Goal: Navigation & Orientation: Find specific page/section

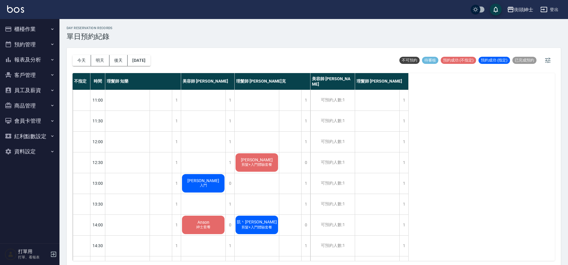
scroll to position [2, 0]
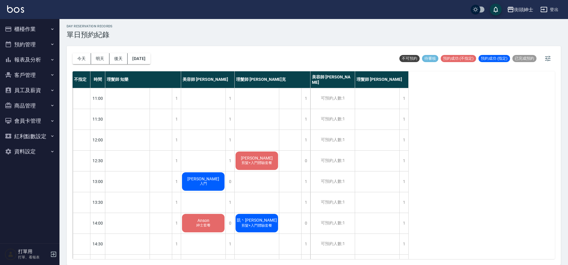
click at [38, 30] on button "櫃檯作業" at bounding box center [29, 28] width 55 height 15
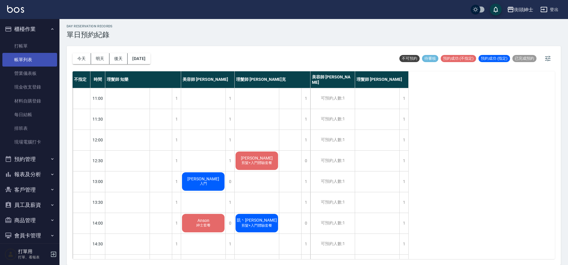
click at [40, 57] on link "帳單列表" at bounding box center [29, 60] width 55 height 14
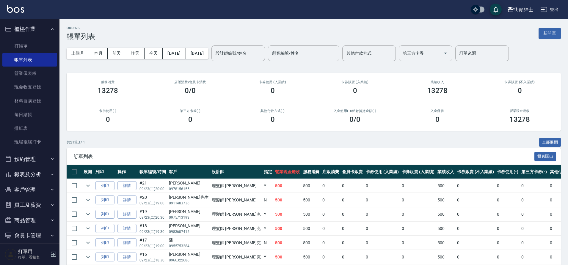
click at [44, 156] on button "預約管理" at bounding box center [29, 159] width 55 height 15
drag, startPoint x: 42, startPoint y: 183, endPoint x: 43, endPoint y: 178, distance: 4.8
click at [42, 183] on link "單日預約紀錄" at bounding box center [29, 190] width 55 height 14
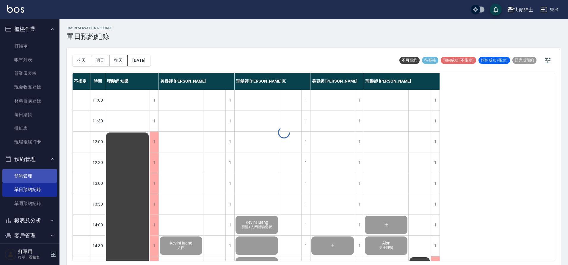
click at [43, 177] on link "預約管理" at bounding box center [29, 176] width 55 height 14
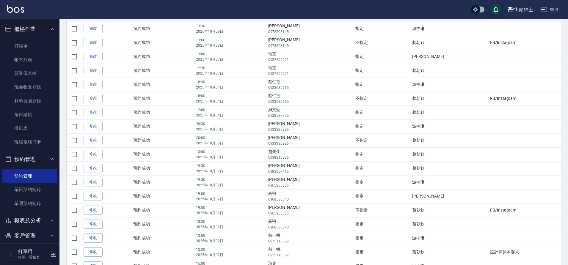
scroll to position [281, 0]
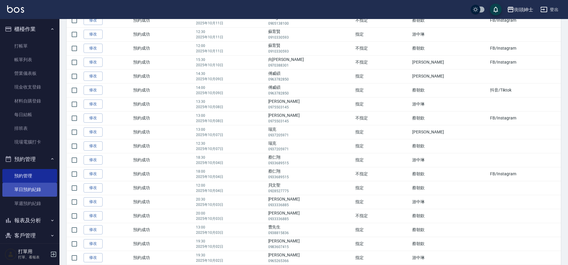
click at [32, 193] on link "單日預約紀錄" at bounding box center [29, 190] width 55 height 14
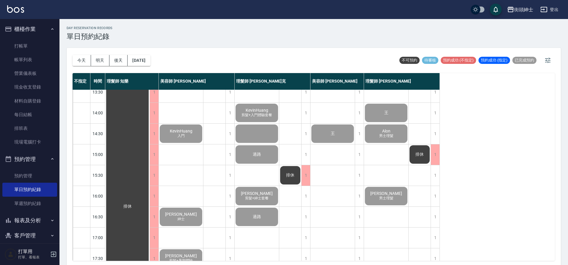
scroll to position [11, 0]
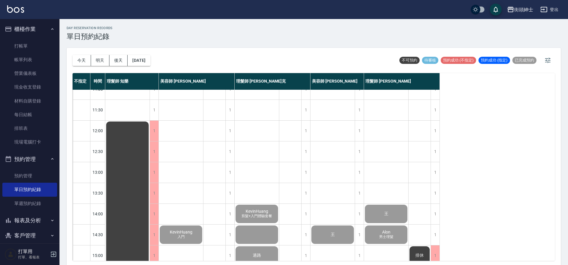
click at [98, 59] on button "明天" at bounding box center [100, 60] width 18 height 11
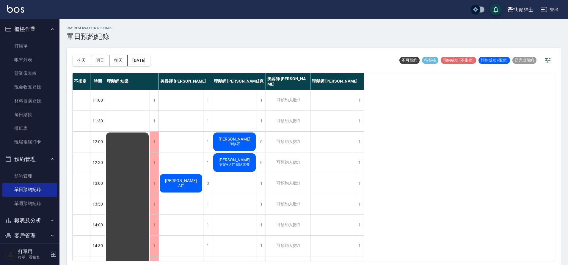
click at [120, 62] on button "後天" at bounding box center [118, 60] width 18 height 11
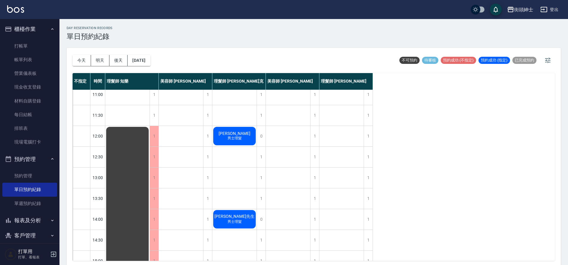
scroll to position [291, 0]
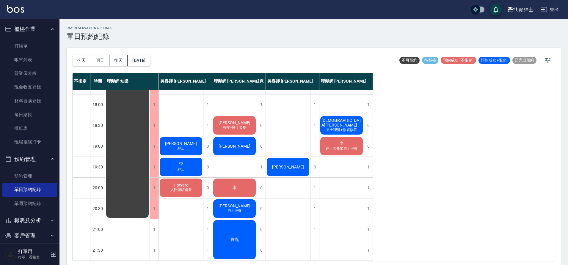
click at [83, 56] on button "今天" at bounding box center [82, 60] width 18 height 11
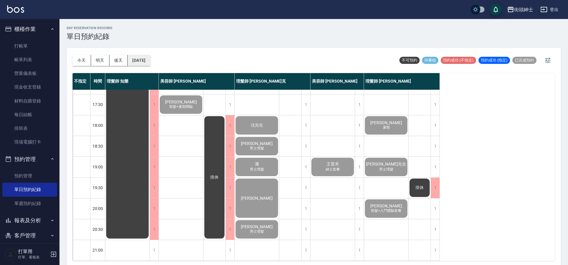
click at [149, 58] on button "[DATE]" at bounding box center [139, 60] width 23 height 11
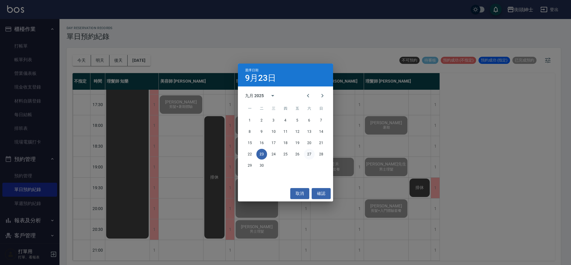
click at [312, 155] on button "27" at bounding box center [309, 154] width 11 height 11
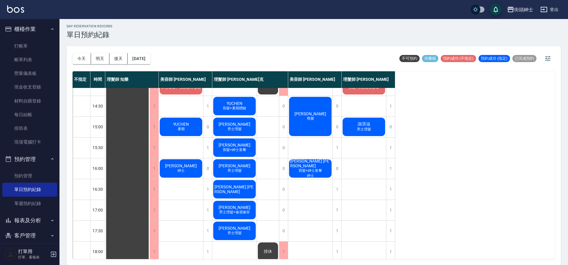
scroll to position [271, 0]
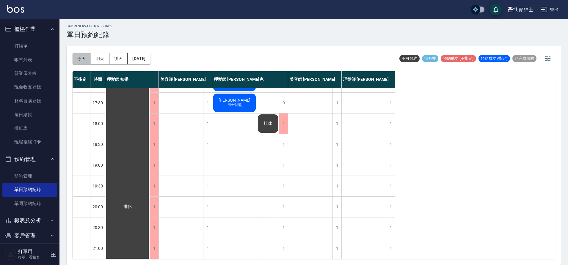
click at [80, 58] on button "今天" at bounding box center [82, 58] width 18 height 11
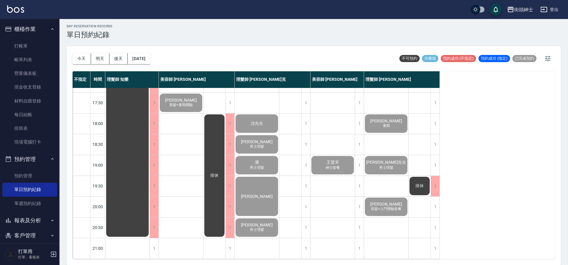
click at [35, 27] on button "櫃檯作業" at bounding box center [29, 28] width 55 height 15
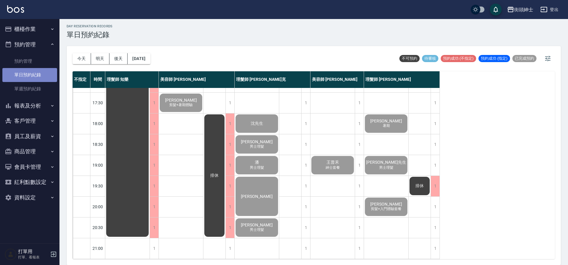
drag, startPoint x: 41, startPoint y: 72, endPoint x: 42, endPoint y: 69, distance: 3.1
click at [42, 72] on link "單日預約紀錄" at bounding box center [29, 75] width 55 height 14
click at [37, 103] on button "報表及分析" at bounding box center [29, 105] width 55 height 15
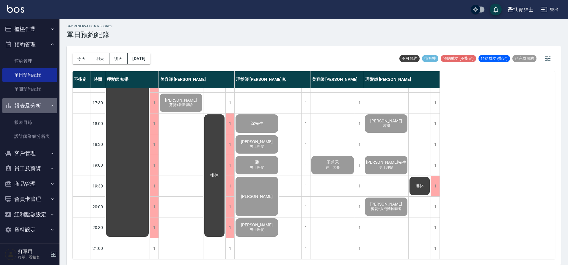
click at [44, 104] on button "報表及分析" at bounding box center [29, 105] width 55 height 15
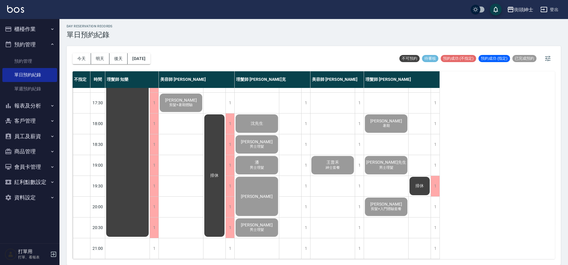
click at [43, 41] on button "預約管理" at bounding box center [29, 44] width 55 height 15
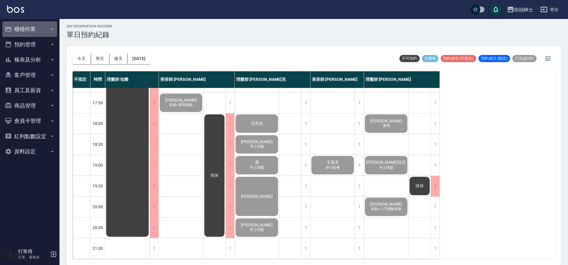
click at [44, 32] on button "櫃檯作業" at bounding box center [29, 28] width 55 height 15
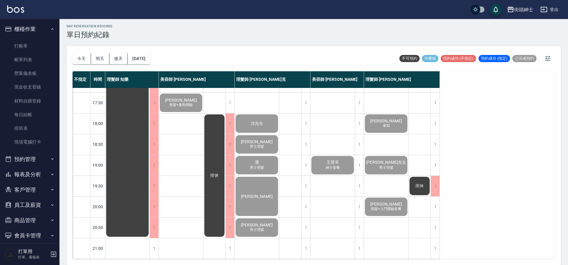
click at [45, 32] on button "櫃檯作業" at bounding box center [29, 28] width 55 height 15
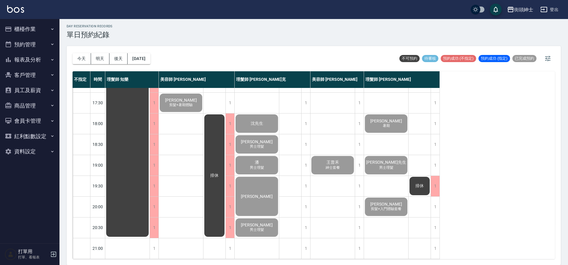
click at [46, 33] on button "櫃檯作業" at bounding box center [29, 28] width 55 height 15
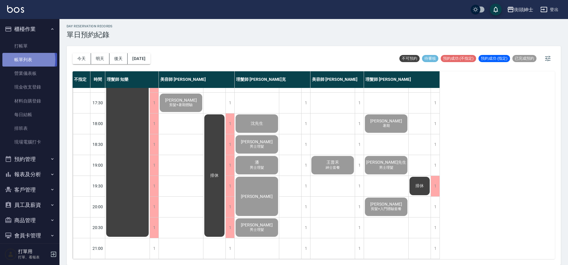
drag, startPoint x: 18, startPoint y: 60, endPoint x: 35, endPoint y: 60, distance: 17.0
click at [18, 60] on link "帳單列表" at bounding box center [29, 60] width 55 height 14
click at [35, 60] on link "帳單列表" at bounding box center [29, 60] width 55 height 14
